Goal: Task Accomplishment & Management: Manage account settings

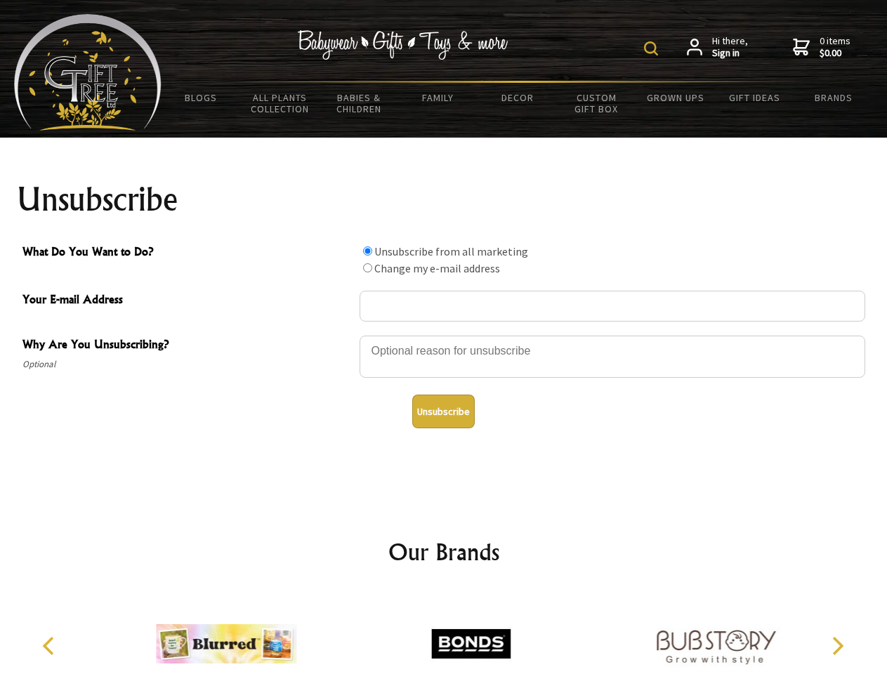
click at [653, 48] on img at bounding box center [651, 48] width 14 height 14
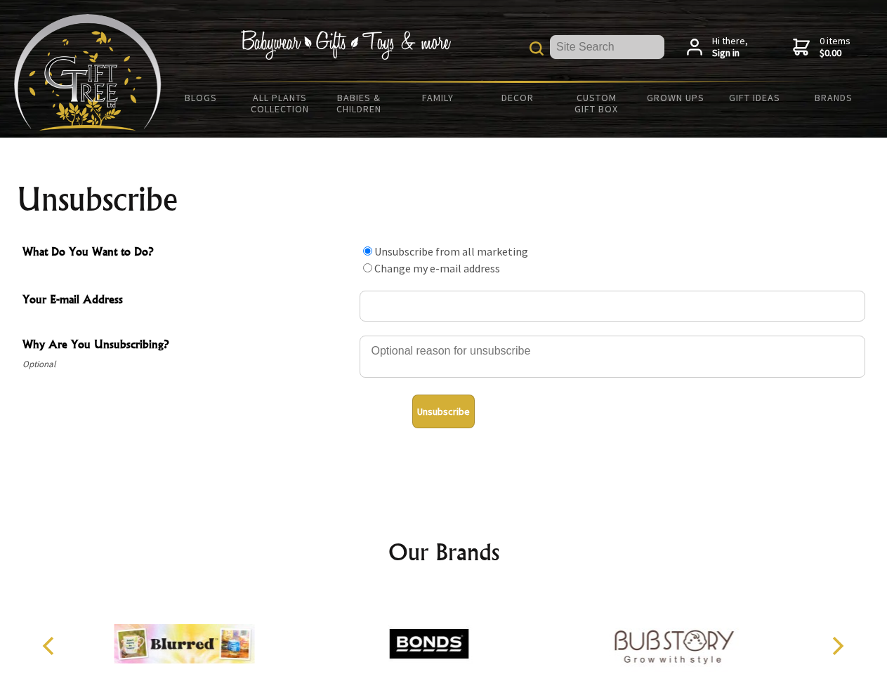
click at [444, 335] on div at bounding box center [613, 358] width 506 height 49
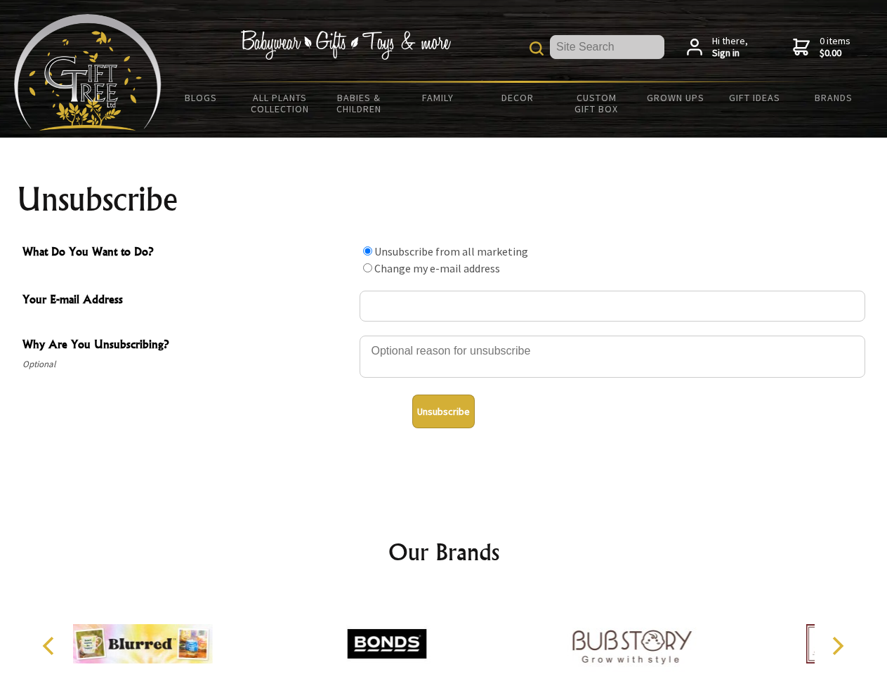
click at [367, 251] on input "What Do You Want to Do?" at bounding box center [367, 251] width 9 height 9
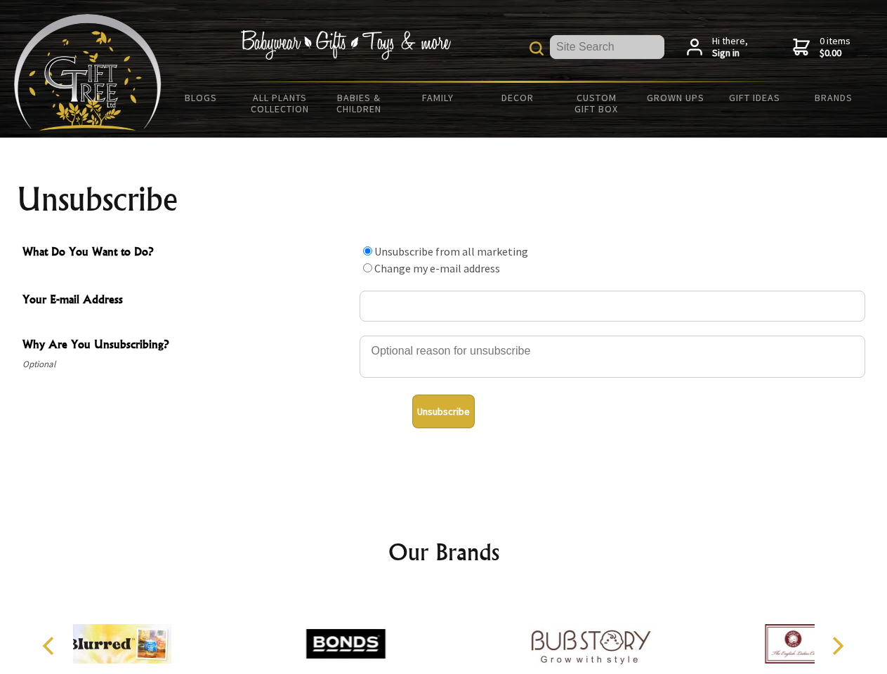
click at [367, 268] on input "What Do You Want to Do?" at bounding box center [367, 267] width 9 height 9
radio input "true"
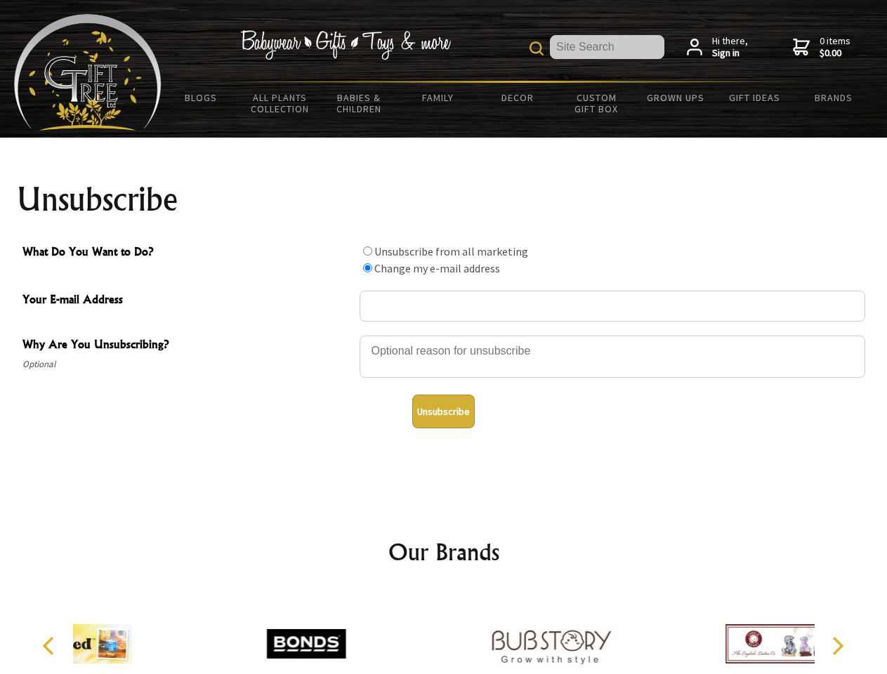
click at [443, 412] on button "Unsubscribe" at bounding box center [443, 412] width 63 height 34
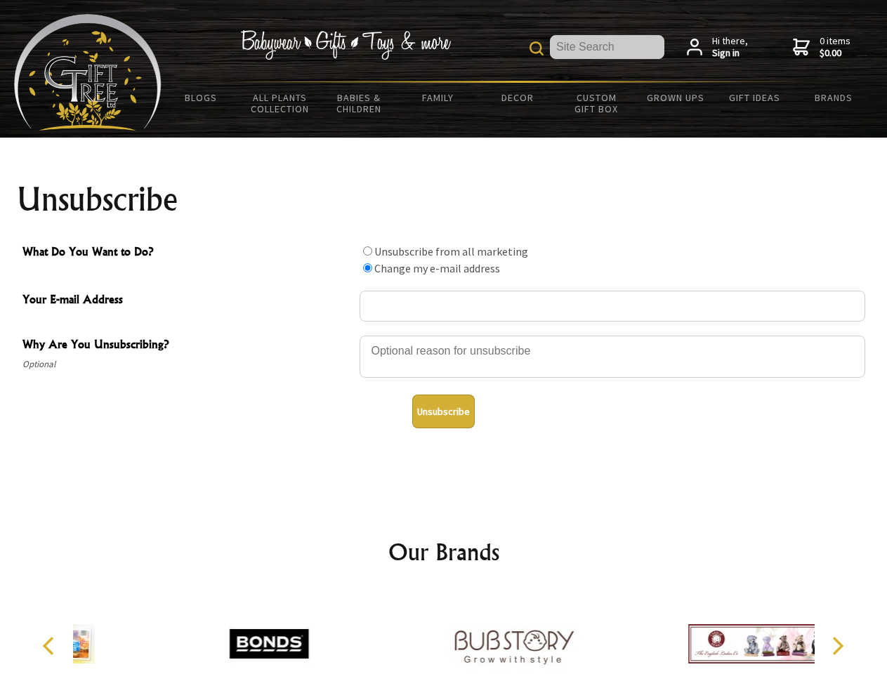
click at [51, 646] on icon "Previous" at bounding box center [50, 646] width 18 height 18
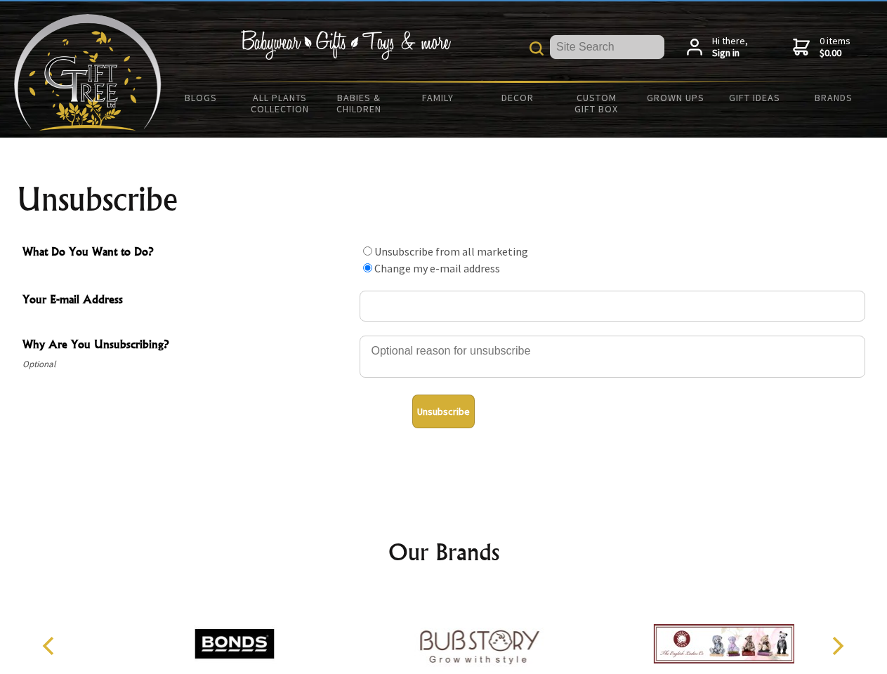
click at [837, 646] on icon "Next" at bounding box center [837, 646] width 18 height 18
